Goal: Task Accomplishment & Management: Manage account settings

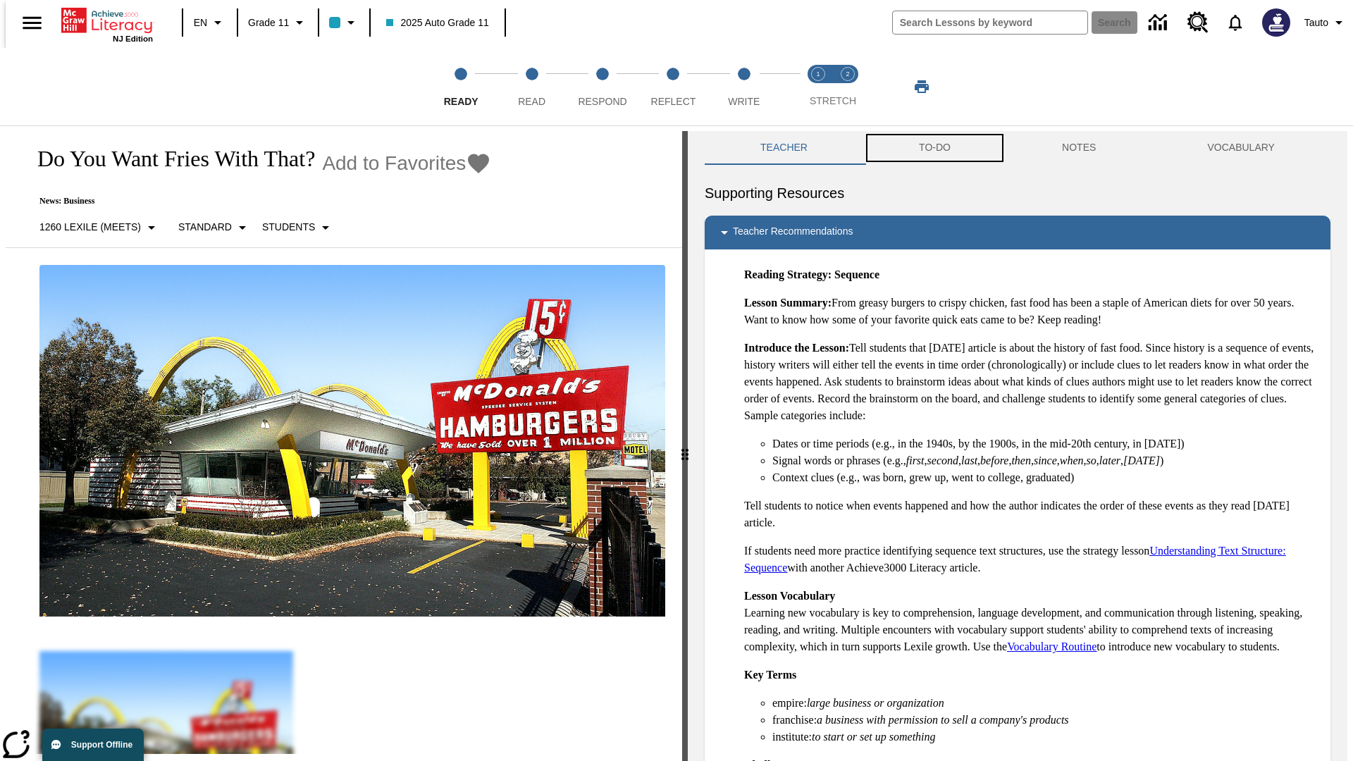
click at [934, 148] on button "TO-DO" at bounding box center [935, 148] width 143 height 34
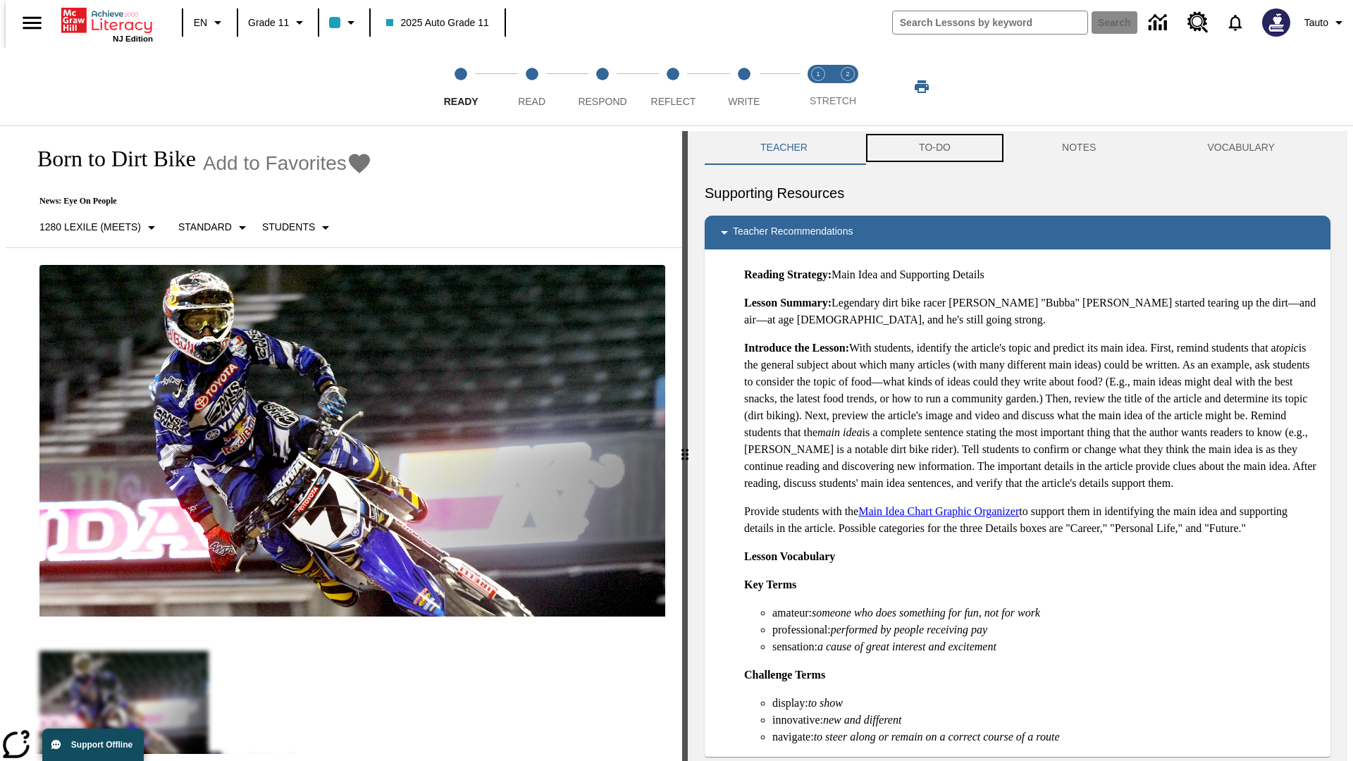
click at [934, 148] on button "TO-DO" at bounding box center [935, 148] width 143 height 34
